Goal: Task Accomplishment & Management: Manage account settings

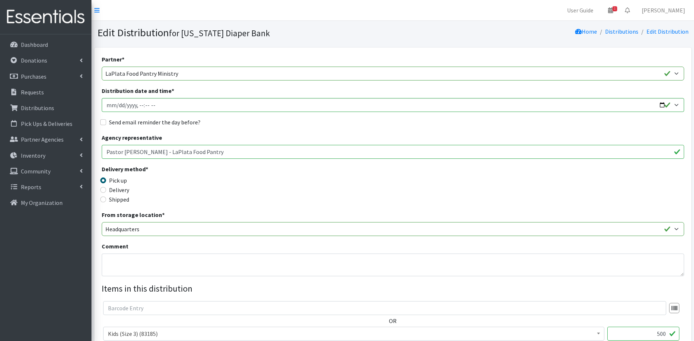
select select "5485"
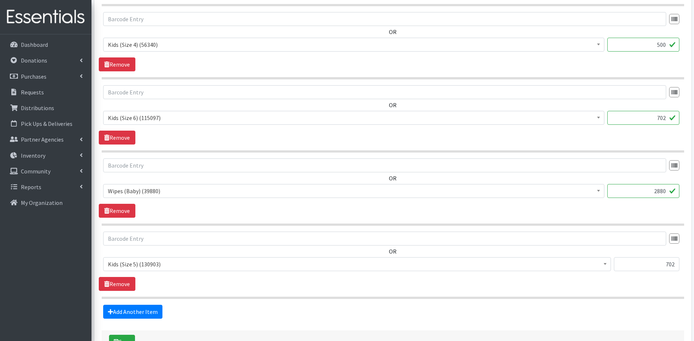
scroll to position [415, 0]
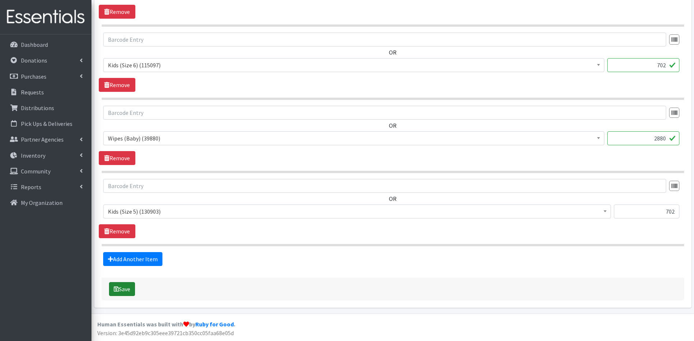
type input "702"
click at [130, 290] on button "Save" at bounding box center [122, 289] width 26 height 14
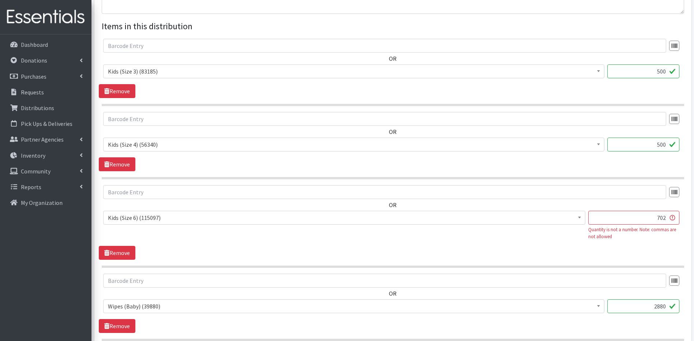
scroll to position [297, 0]
click at [666, 216] on input "702" at bounding box center [634, 216] width 91 height 14
type input "7"
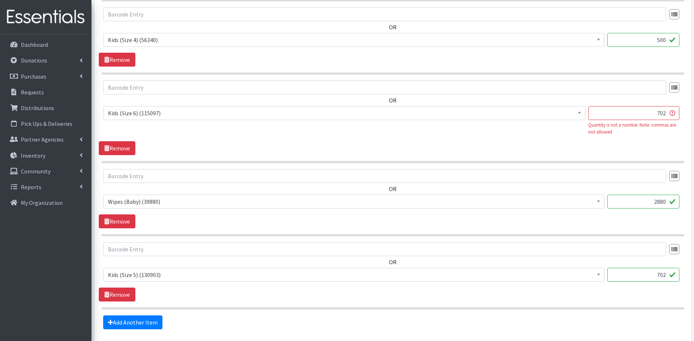
scroll to position [454, 0]
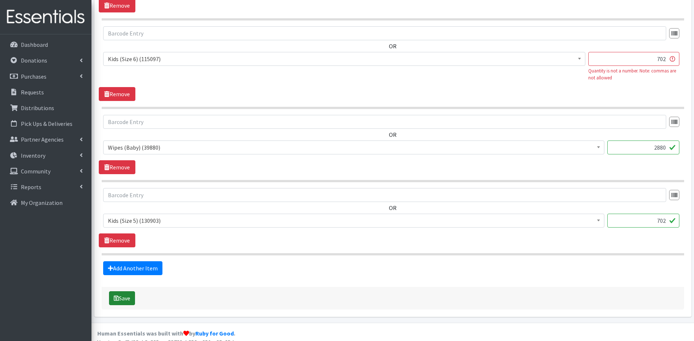
type input "702"
click at [127, 298] on button "Save" at bounding box center [122, 298] width 26 height 14
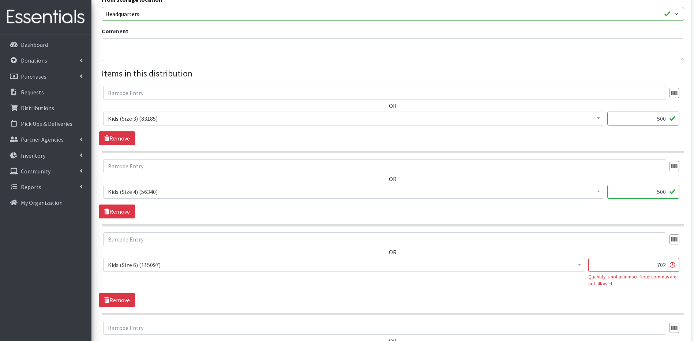
scroll to position [275, 0]
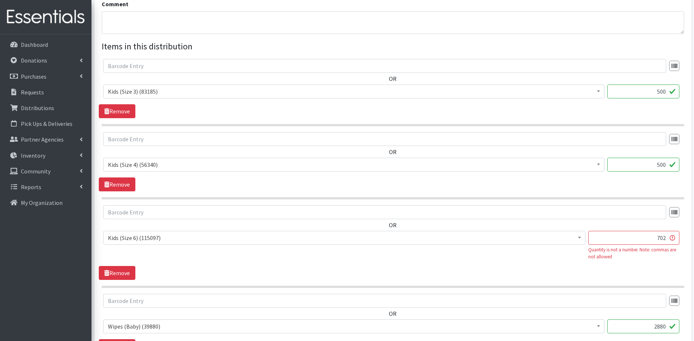
click at [656, 238] on input "702" at bounding box center [634, 238] width 91 height 14
click at [666, 236] on input "702" at bounding box center [634, 238] width 91 height 14
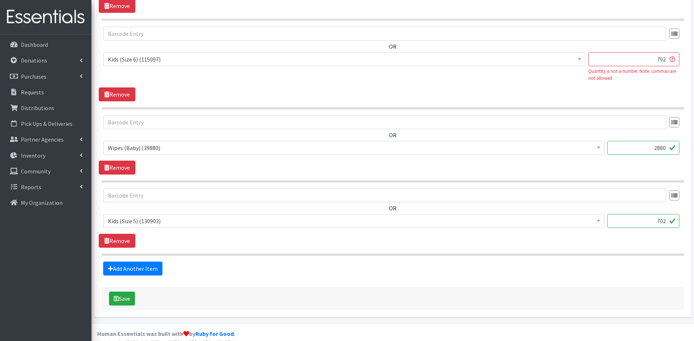
scroll to position [463, 0]
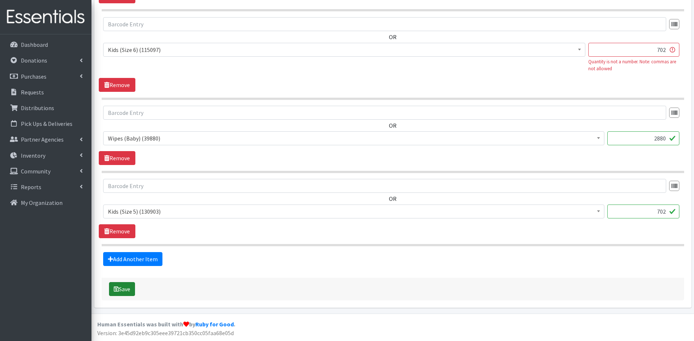
type input "702"
click at [124, 294] on button "Save" at bounding box center [122, 289] width 26 height 14
